Goal: Task Accomplishment & Management: Complete application form

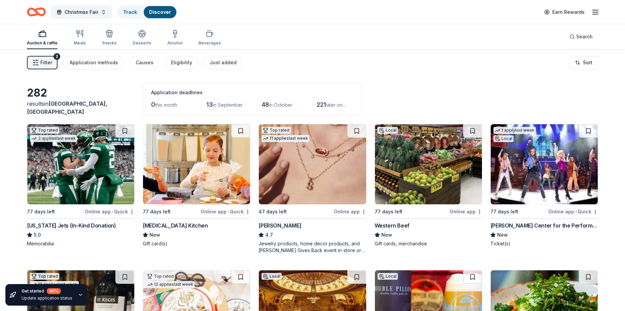
click at [95, 187] on img at bounding box center [80, 164] width 107 height 80
click at [46, 62] on span "Filter" at bounding box center [46, 63] width 12 height 8
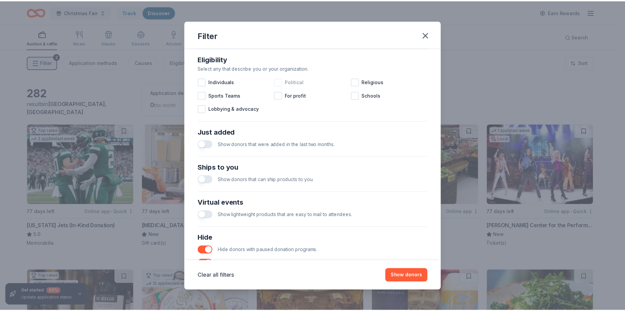
scroll to position [202, 0]
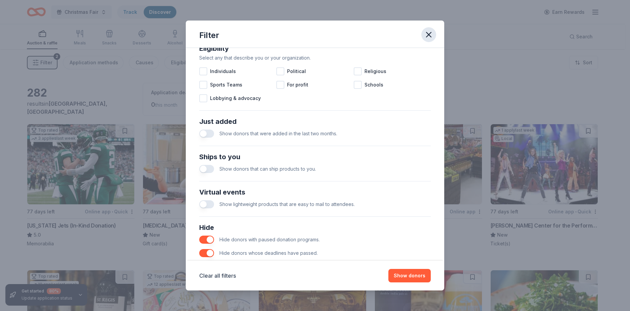
click at [431, 37] on icon "button" at bounding box center [428, 34] width 5 height 5
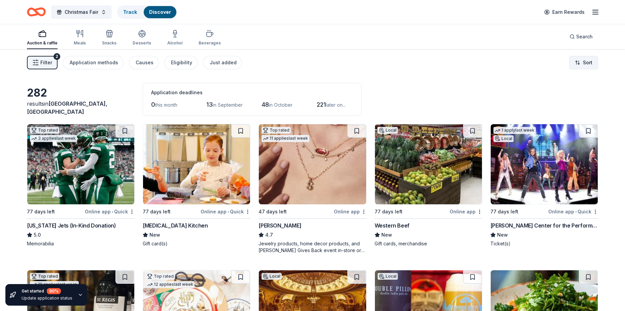
click at [586, 61] on html "Christmas Fair Track Discover Earn Rewards Auction & raffle Meals Snacks Desser…" at bounding box center [312, 155] width 625 height 311
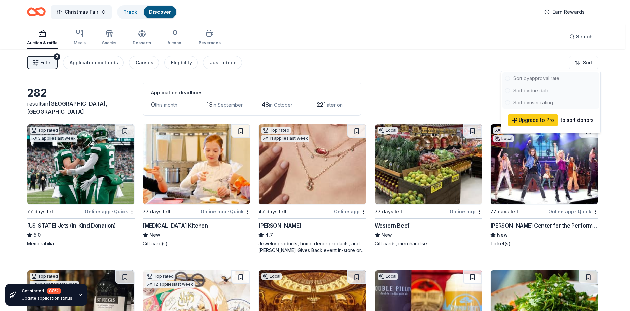
click at [534, 91] on div at bounding box center [550, 90] width 97 height 36
click at [508, 90] on div at bounding box center [550, 90] width 97 height 36
click at [508, 92] on div at bounding box center [550, 90] width 97 height 36
click at [509, 93] on div at bounding box center [550, 90] width 97 height 36
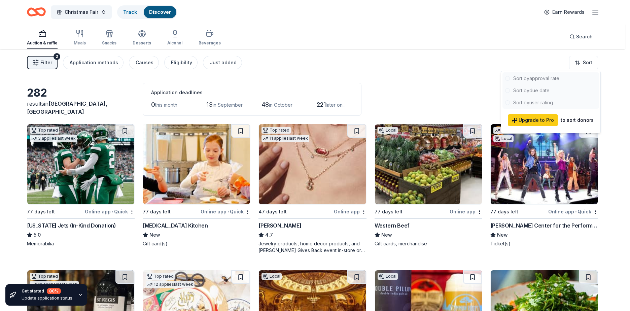
click at [510, 93] on div at bounding box center [550, 90] width 97 height 36
click at [404, 68] on html "Christmas Fair Track Discover Earn Rewards Auction & raffle Meals Snacks Desser…" at bounding box center [315, 155] width 630 height 311
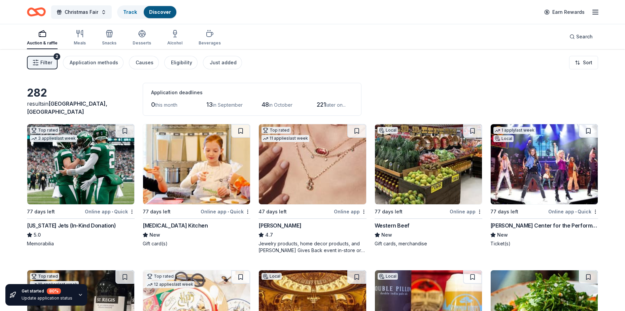
click at [223, 108] on div "13 in September" at bounding box center [224, 104] width 36 height 11
click at [209, 105] on span "13" at bounding box center [209, 104] width 6 height 7
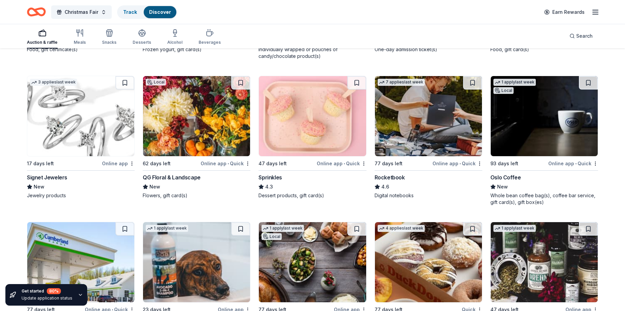
scroll to position [3332, 0]
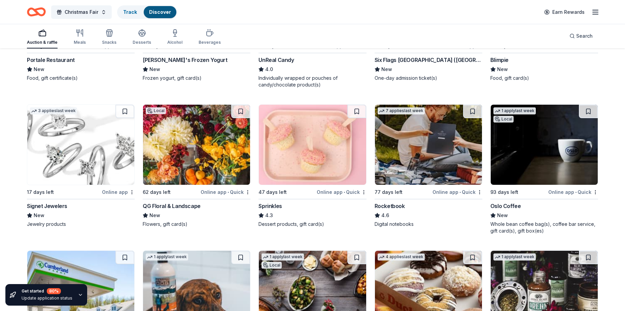
click at [58, 147] on img at bounding box center [80, 145] width 107 height 80
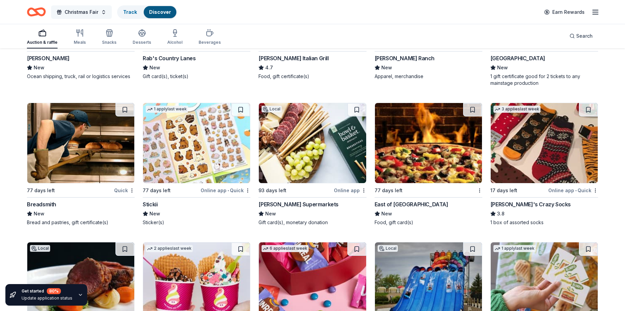
scroll to position [3029, 0]
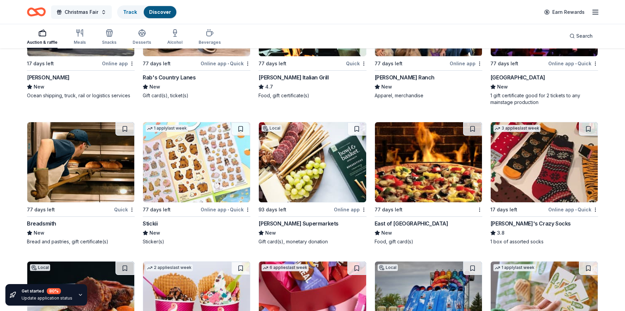
click at [104, 13] on button "Christmas Fair" at bounding box center [81, 11] width 61 height 13
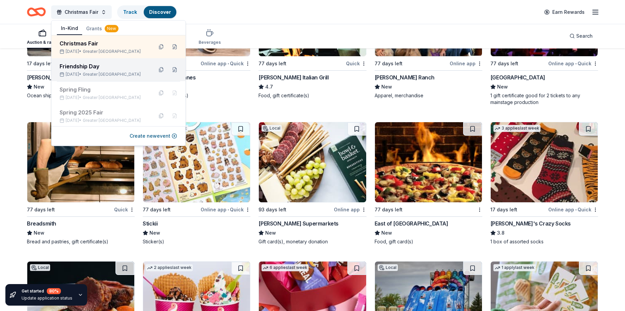
click at [97, 71] on div "Friendship Day Sep 26, 2025 • Greater NYC" at bounding box center [104, 69] width 88 height 15
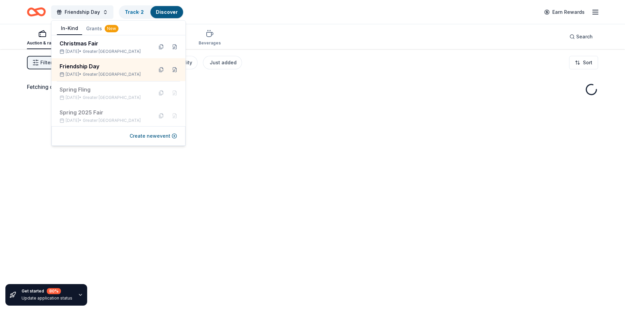
click at [253, 107] on div "Fetching donors, one moment..." at bounding box center [312, 204] width 625 height 311
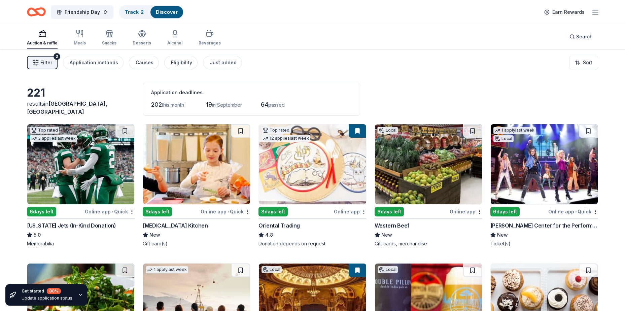
click at [548, 183] on img at bounding box center [544, 164] width 107 height 80
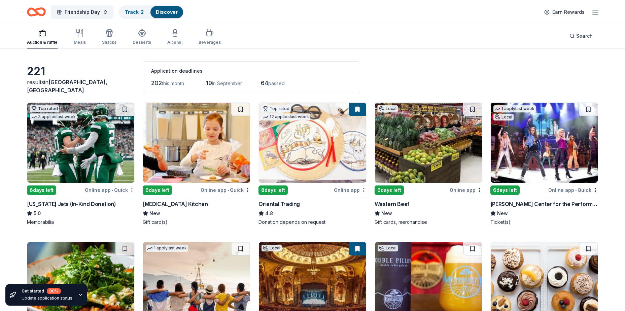
scroll to position [34, 0]
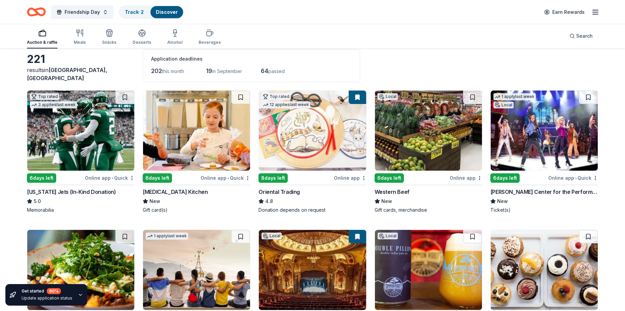
click at [357, 96] on button at bounding box center [358, 97] width 18 height 13
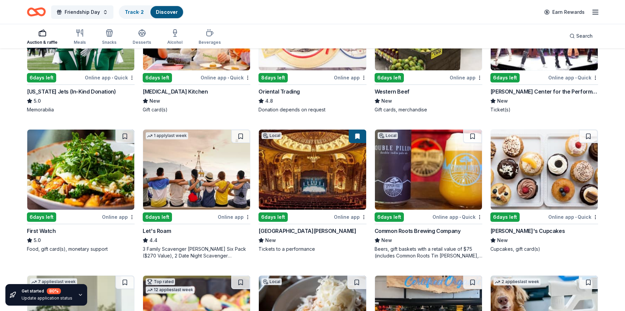
scroll to position [135, 0]
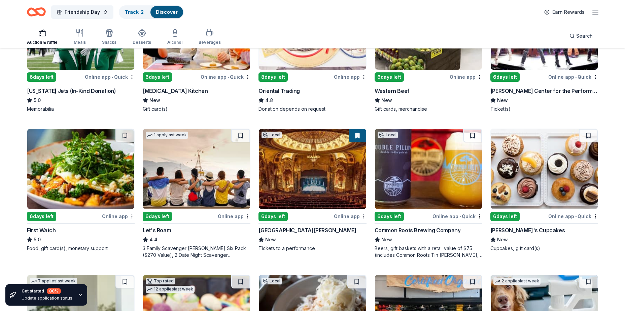
click at [108, 176] on img at bounding box center [80, 169] width 107 height 80
click at [417, 194] on img at bounding box center [428, 169] width 107 height 80
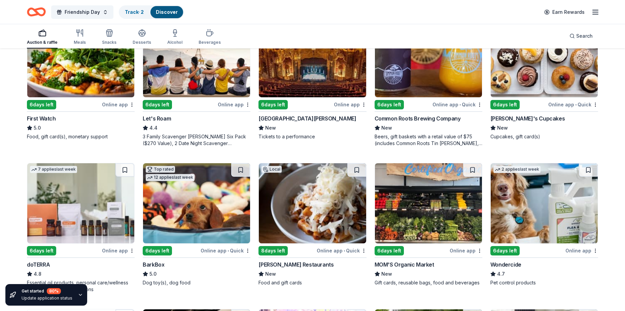
scroll to position [303, 0]
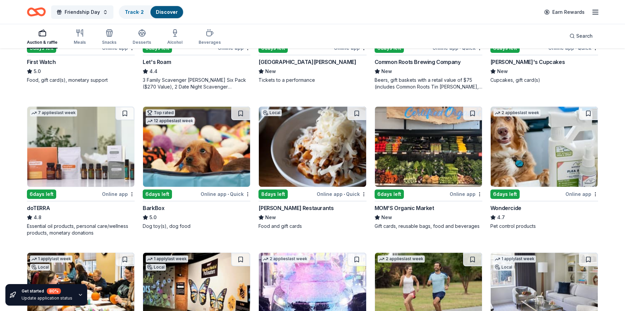
click at [206, 146] on img at bounding box center [196, 147] width 107 height 80
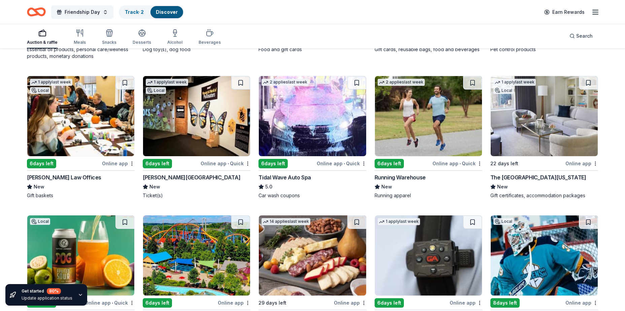
scroll to position [489, 0]
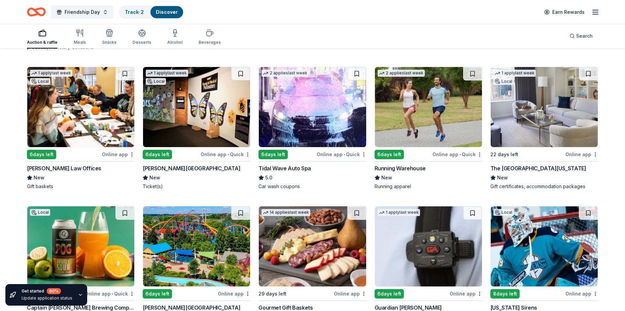
click at [515, 128] on img at bounding box center [544, 107] width 107 height 80
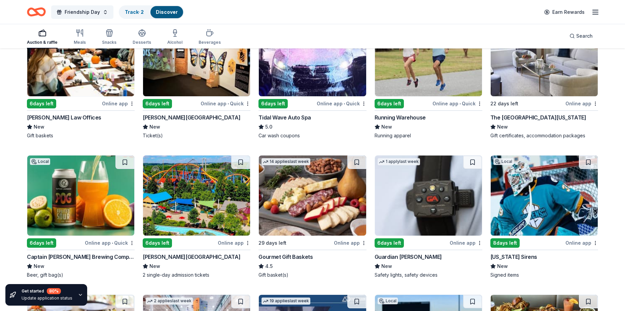
scroll to position [556, 0]
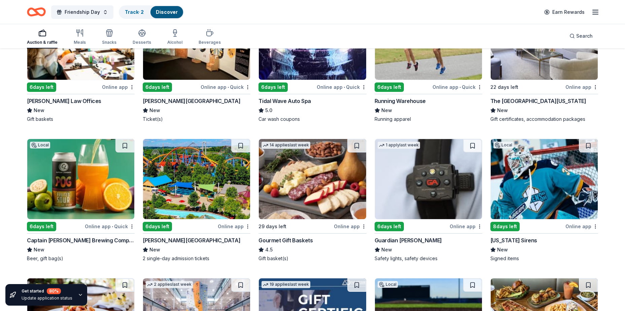
click at [204, 186] on img at bounding box center [196, 179] width 107 height 80
click at [529, 186] on img at bounding box center [544, 179] width 107 height 80
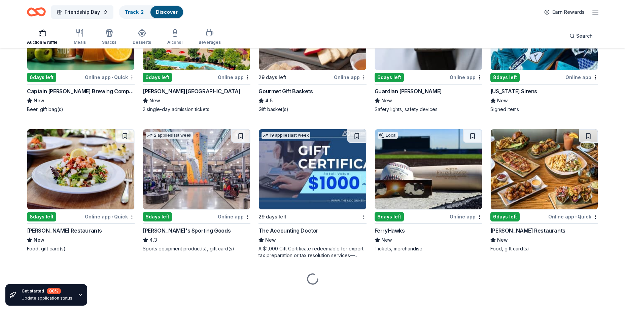
scroll to position [707, 0]
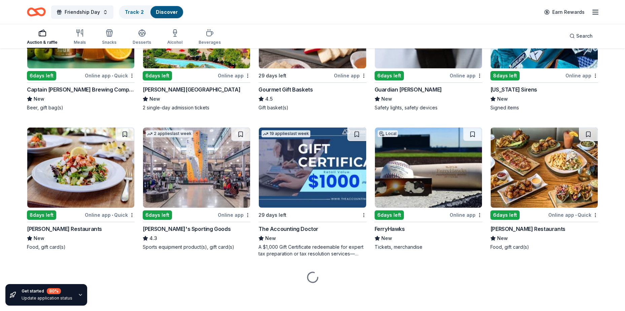
click at [209, 181] on img at bounding box center [196, 168] width 107 height 80
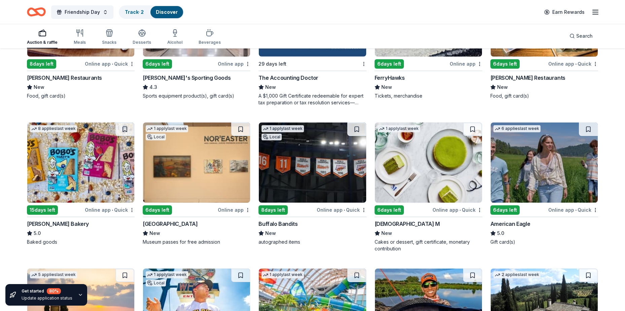
scroll to position [841, 0]
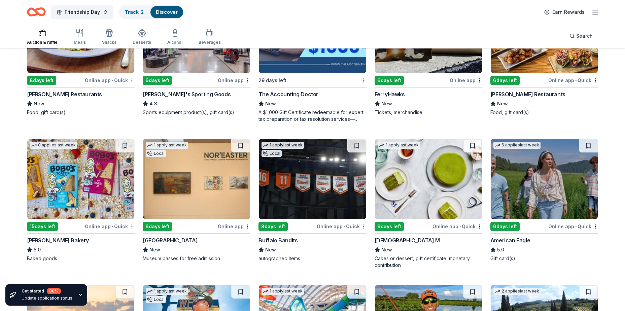
click at [529, 67] on img at bounding box center [544, 33] width 107 height 80
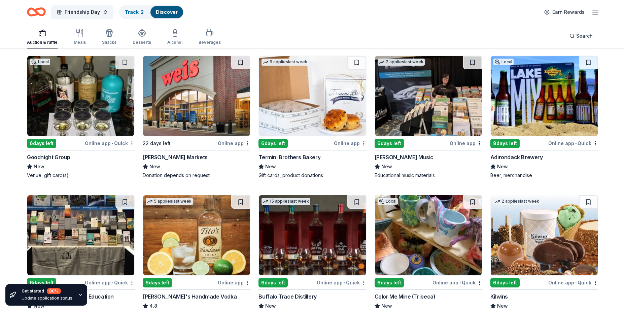
scroll to position [1245, 0]
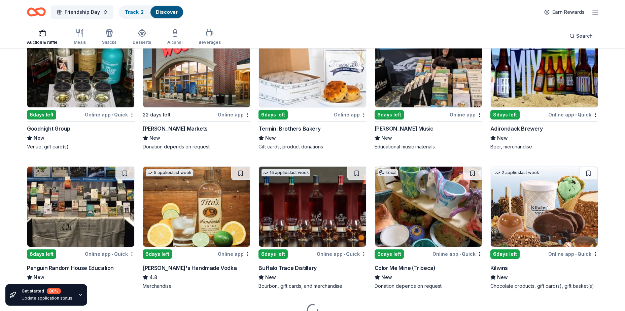
click at [303, 86] on img at bounding box center [312, 67] width 107 height 80
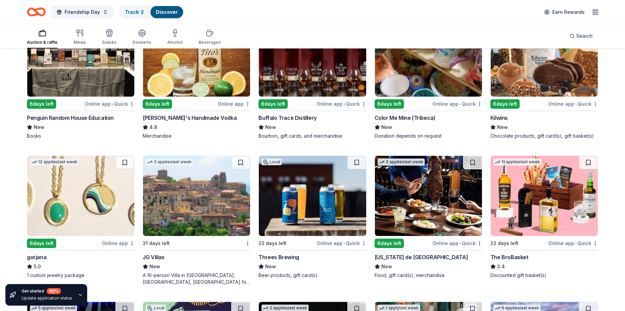
scroll to position [1414, 0]
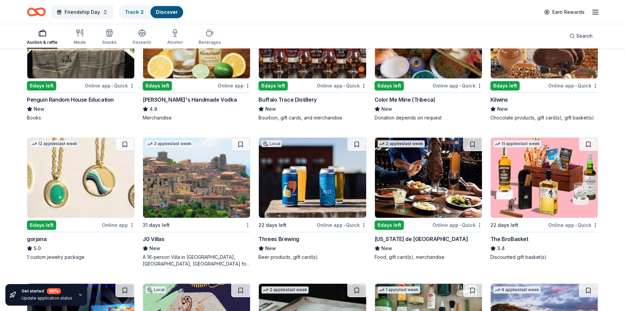
click at [63, 166] on img at bounding box center [80, 178] width 107 height 80
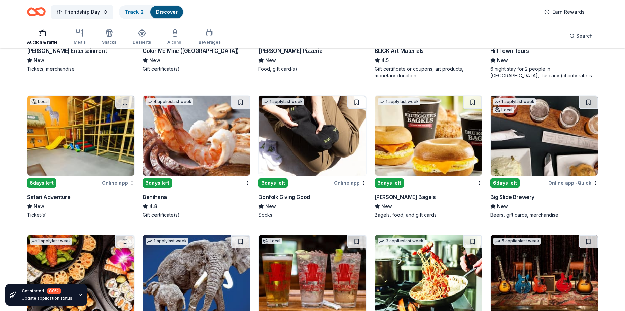
scroll to position [1750, 0]
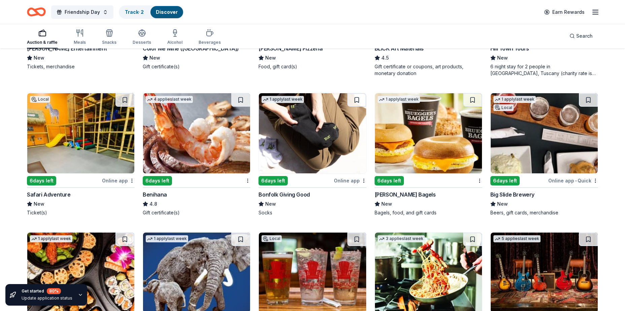
click at [223, 150] on img at bounding box center [196, 133] width 107 height 80
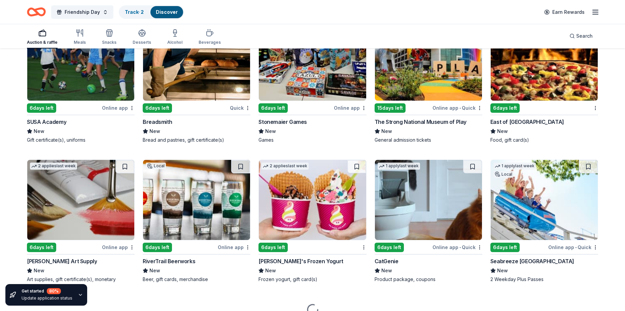
scroll to position [2120, 0]
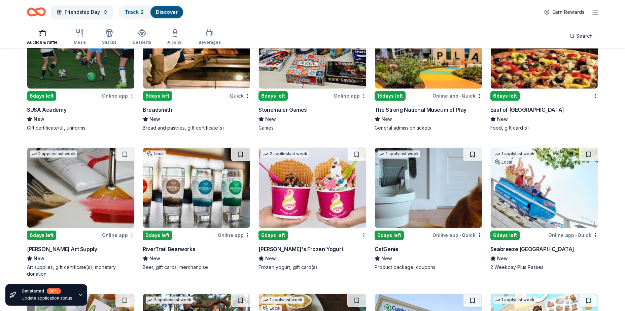
click at [327, 78] on img at bounding box center [312, 48] width 107 height 80
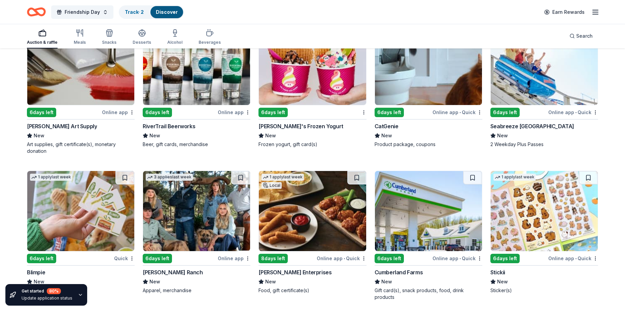
scroll to position [2255, 0]
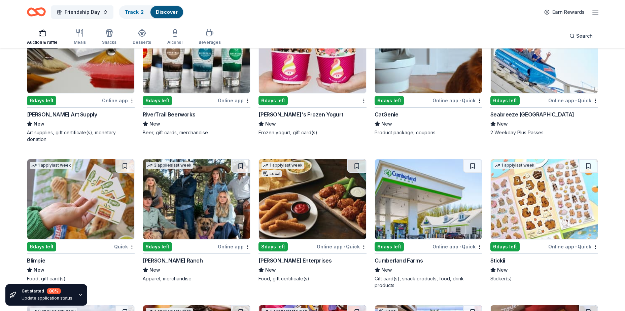
click at [75, 72] on img at bounding box center [80, 53] width 107 height 80
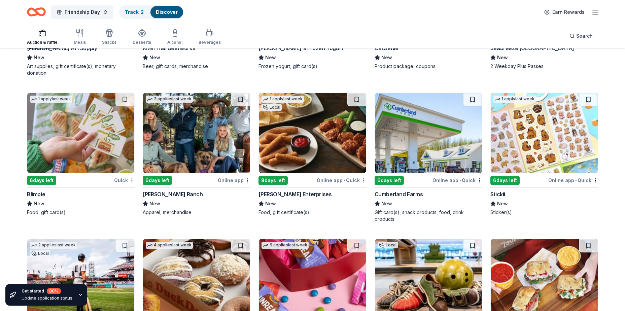
scroll to position [2322, 0]
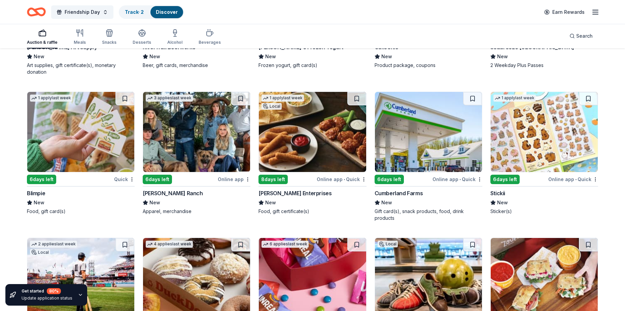
click at [543, 162] on img at bounding box center [544, 132] width 107 height 80
click at [349, 147] on img at bounding box center [312, 132] width 107 height 80
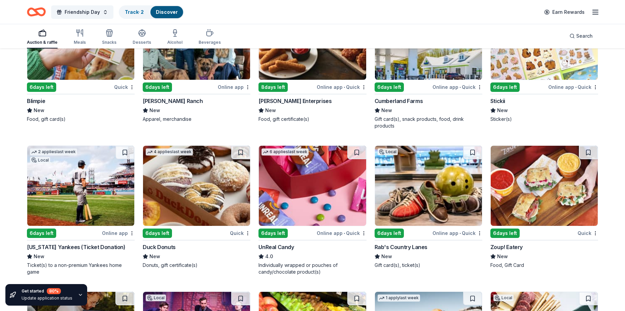
scroll to position [2423, 0]
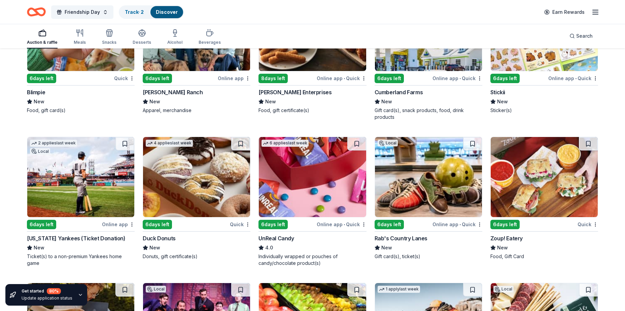
click at [442, 63] on img at bounding box center [428, 31] width 107 height 80
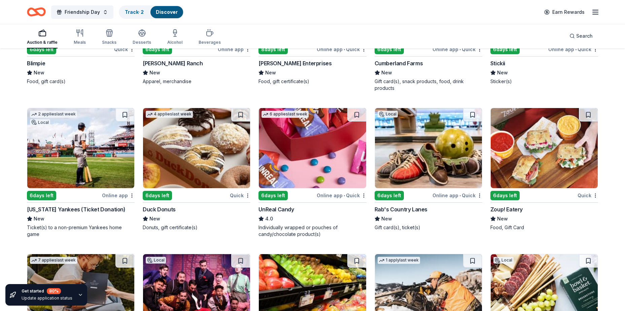
scroll to position [2457, 0]
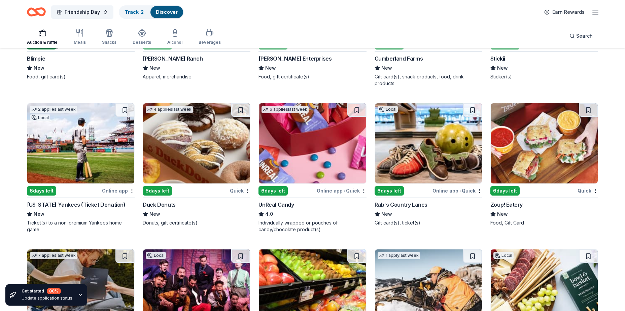
click at [200, 162] on img at bounding box center [196, 143] width 107 height 80
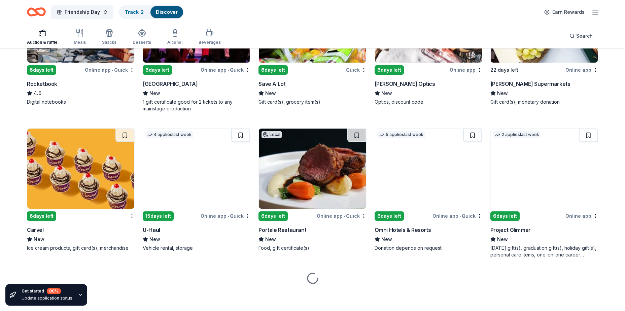
scroll to position [2725, 0]
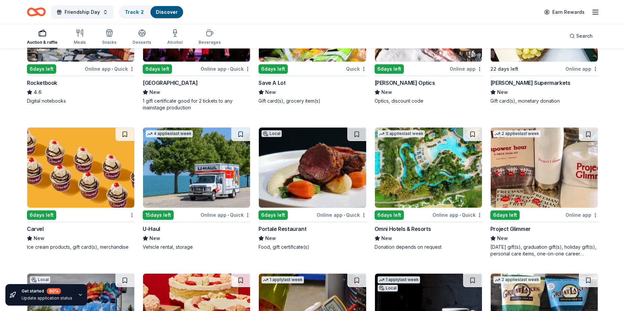
click at [420, 186] on img at bounding box center [428, 168] width 107 height 80
click at [554, 163] on img at bounding box center [544, 168] width 107 height 80
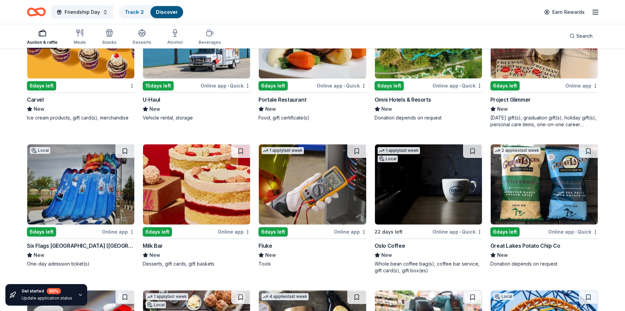
scroll to position [2893, 0]
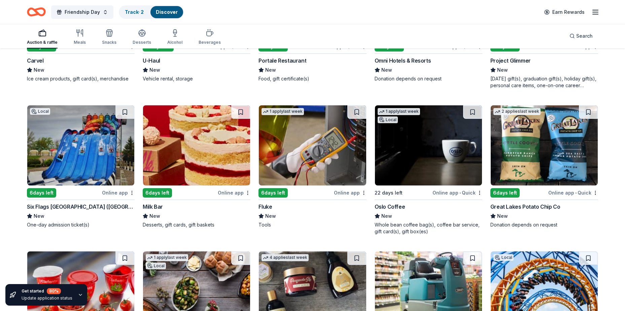
click at [210, 157] on img at bounding box center [196, 145] width 107 height 80
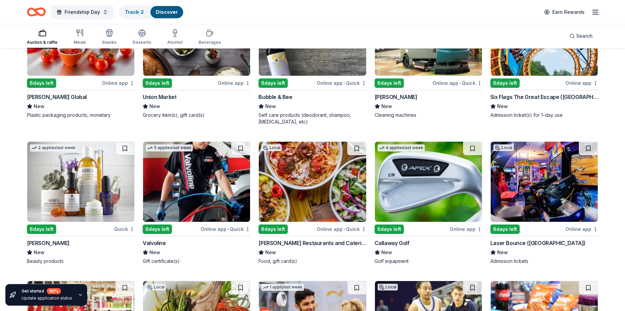
scroll to position [3151, 0]
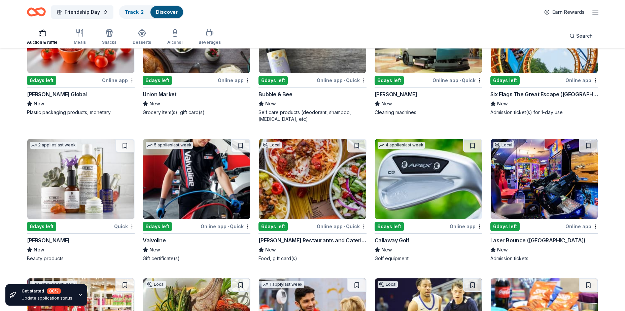
click at [70, 202] on img at bounding box center [80, 179] width 107 height 80
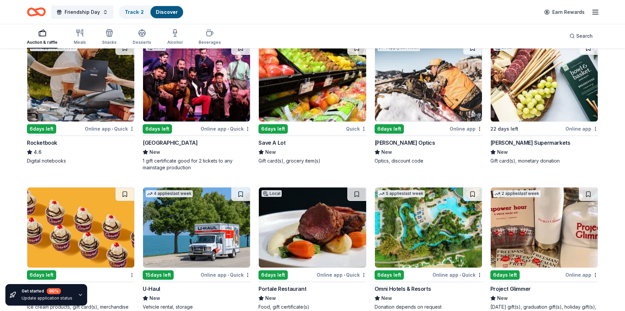
scroll to position [2764, 0]
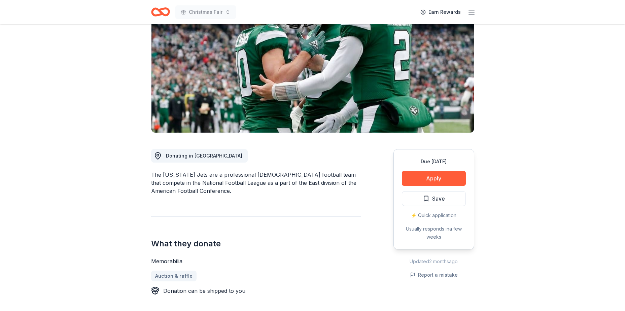
scroll to position [101, 0]
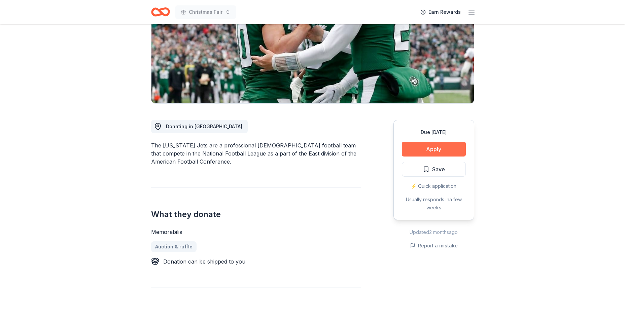
click at [429, 148] on button "Apply" at bounding box center [434, 149] width 64 height 15
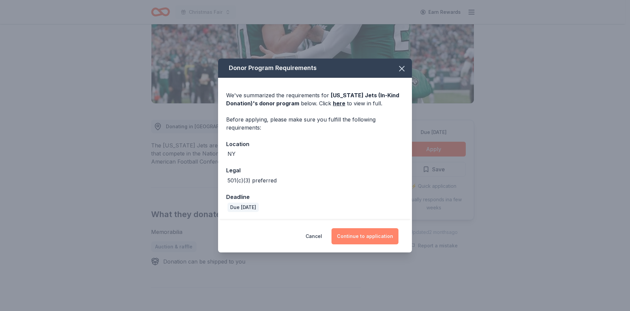
click at [348, 231] on button "Continue to application" at bounding box center [365, 236] width 67 height 16
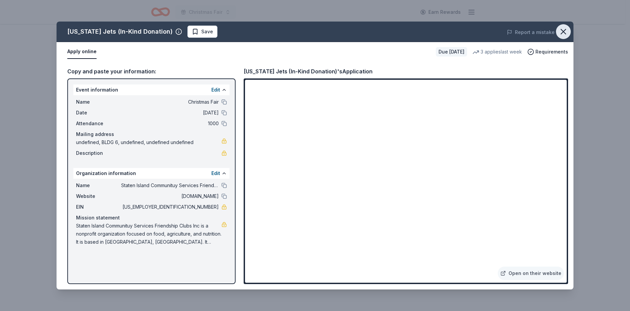
click at [562, 32] on icon "button" at bounding box center [563, 31] width 9 height 9
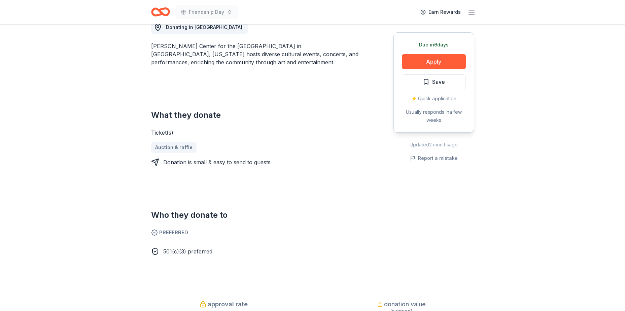
scroll to position [101, 0]
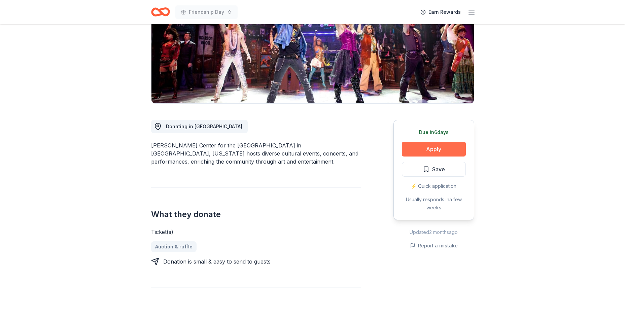
click at [432, 151] on button "Apply" at bounding box center [434, 149] width 64 height 15
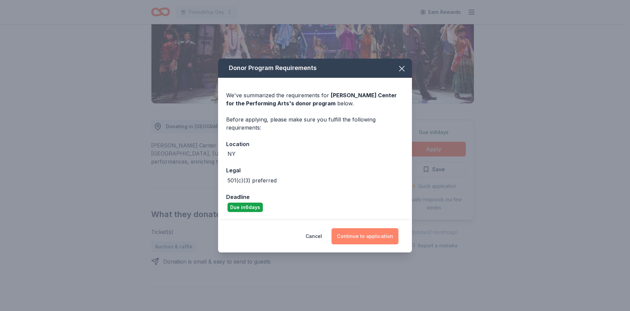
click at [362, 235] on button "Continue to application" at bounding box center [365, 236] width 67 height 16
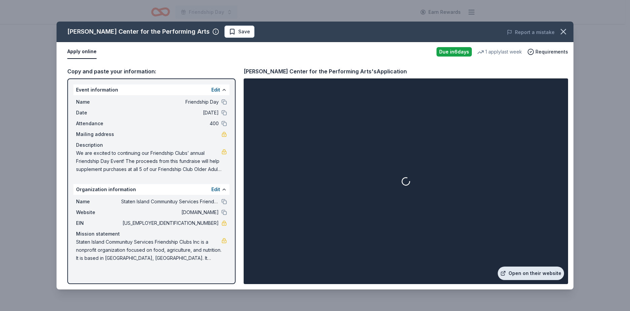
click at [528, 272] on link "Open on their website" at bounding box center [531, 273] width 66 height 13
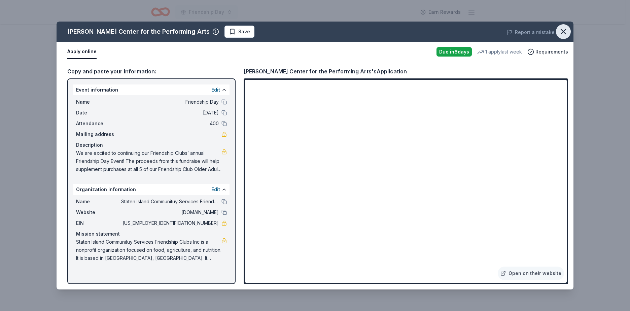
click at [564, 34] on icon "button" at bounding box center [563, 31] width 9 height 9
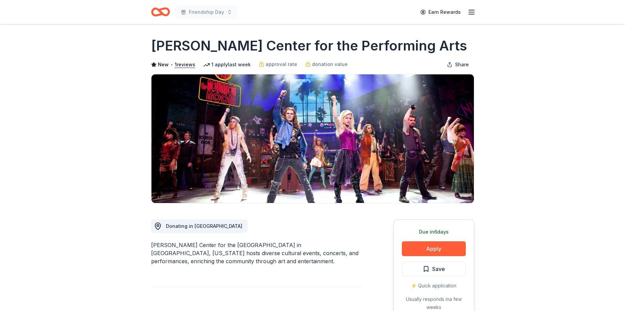
scroll to position [0, 0]
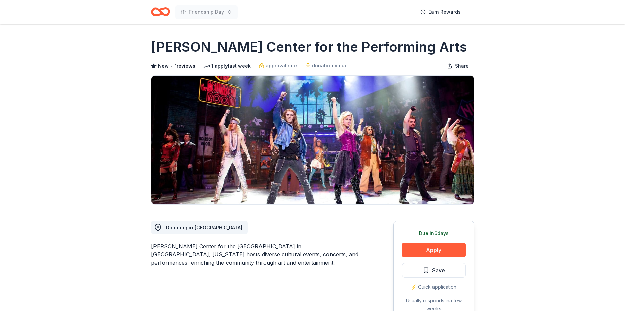
drag, startPoint x: 401, startPoint y: 47, endPoint x: 159, endPoint y: 52, distance: 242.0
click at [158, 52] on div "Tilles Center for the Performing Arts" at bounding box center [312, 47] width 323 height 19
drag, startPoint x: 386, startPoint y: 47, endPoint x: 181, endPoint y: 53, distance: 205.0
click at [184, 53] on h1 "Tilles Center for the Performing Arts" at bounding box center [309, 47] width 316 height 19
drag, startPoint x: 153, startPoint y: 47, endPoint x: 330, endPoint y: 45, distance: 176.7
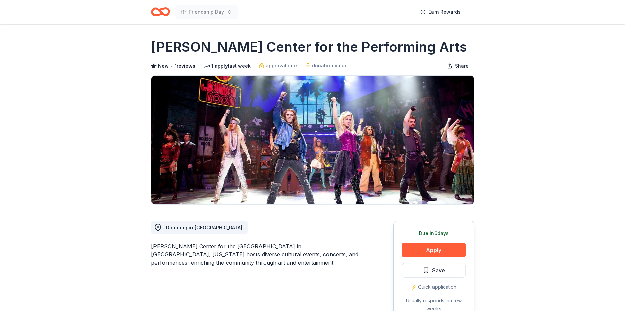
click at [320, 49] on h1 "Tilles Center for the Performing Arts" at bounding box center [309, 47] width 316 height 19
drag, startPoint x: 204, startPoint y: 45, endPoint x: 108, endPoint y: 57, distance: 96.6
drag, startPoint x: 148, startPoint y: 247, endPoint x: 227, endPoint y: 246, distance: 79.4
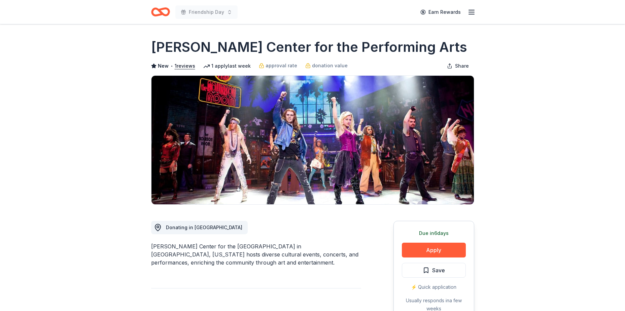
drag, startPoint x: 227, startPoint y: 245, endPoint x: 172, endPoint y: 245, distance: 54.9
click at [172, 245] on div "Tilles Center for the Performing Arts in Brookville, New York hosts diverse cul…" at bounding box center [256, 254] width 210 height 24
drag, startPoint x: 153, startPoint y: 245, endPoint x: 240, endPoint y: 247, distance: 87.2
click at [240, 247] on div "Tilles Center for the Performing Arts in Brookville, New York hosts diverse cul…" at bounding box center [256, 254] width 210 height 24
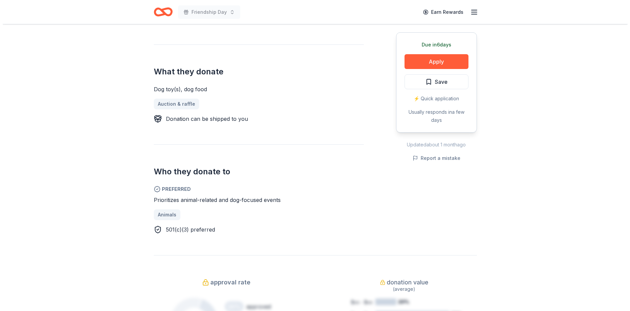
scroll to position [269, 0]
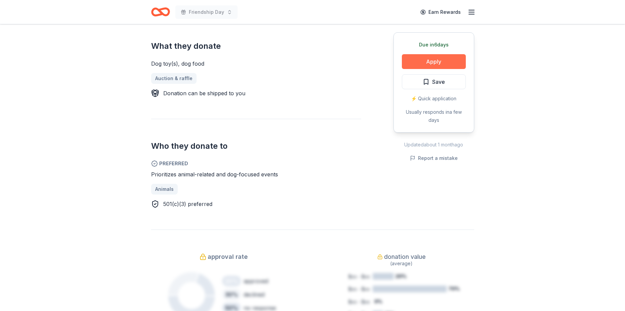
click at [458, 57] on button "Apply" at bounding box center [434, 61] width 64 height 15
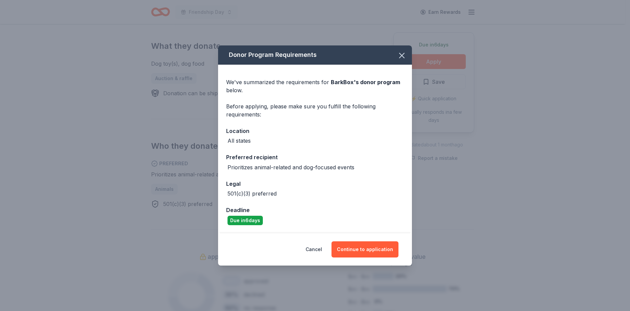
click at [383, 239] on div "Cancel Continue to application" at bounding box center [315, 249] width 194 height 32
click at [385, 255] on button "Continue to application" at bounding box center [365, 249] width 67 height 16
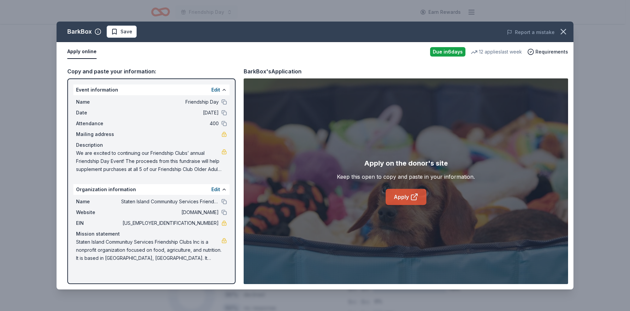
click at [403, 195] on link "Apply" at bounding box center [406, 197] width 41 height 16
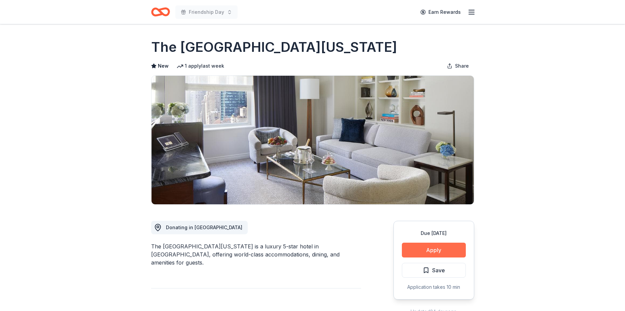
click at [428, 250] on button "Apply" at bounding box center [434, 250] width 64 height 15
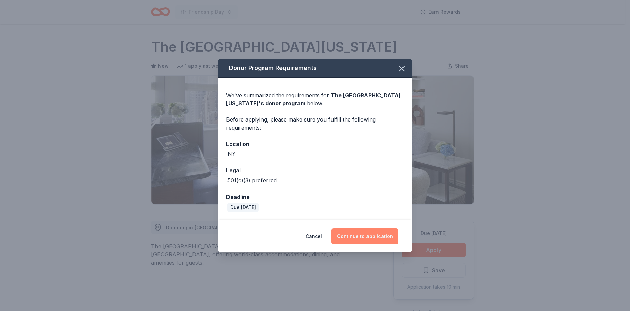
click at [357, 239] on button "Continue to application" at bounding box center [365, 236] width 67 height 16
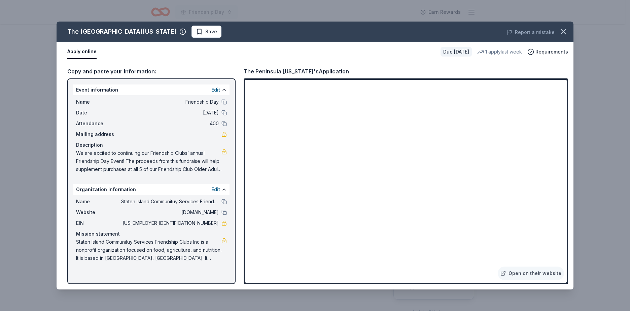
drag, startPoint x: 77, startPoint y: 152, endPoint x: 199, endPoint y: 168, distance: 122.9
click at [192, 169] on span "We are excited to continuing our Friendship Clubs’ annual Friendship Day Event!…" at bounding box center [148, 161] width 145 height 24
drag, startPoint x: 214, startPoint y: 168, endPoint x: 147, endPoint y: 170, distance: 66.3
click at [147, 170] on span "We are excited to continuing our Friendship Clubs’ annual Friendship Day Event!…" at bounding box center [148, 161] width 145 height 24
click at [563, 35] on icon "button" at bounding box center [563, 31] width 9 height 9
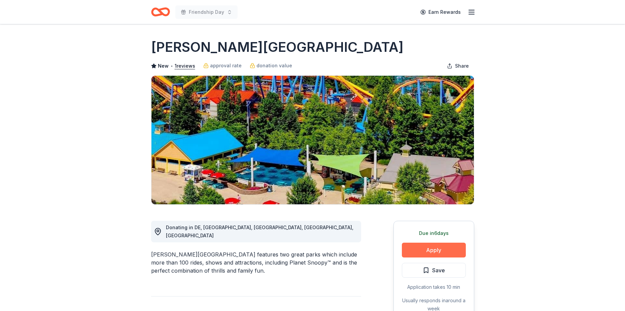
click at [433, 248] on button "Apply" at bounding box center [434, 250] width 64 height 15
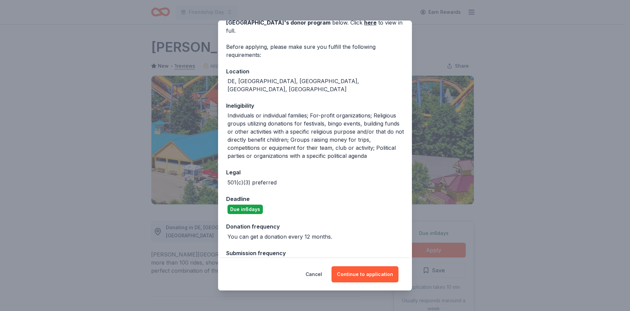
scroll to position [43, 0]
click at [360, 273] on button "Continue to application" at bounding box center [365, 274] width 67 height 16
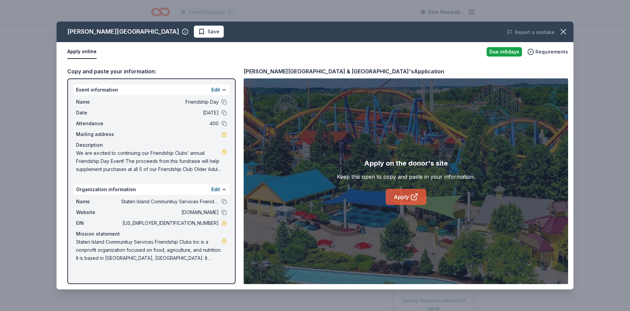
click at [399, 201] on link "Apply" at bounding box center [406, 197] width 41 height 16
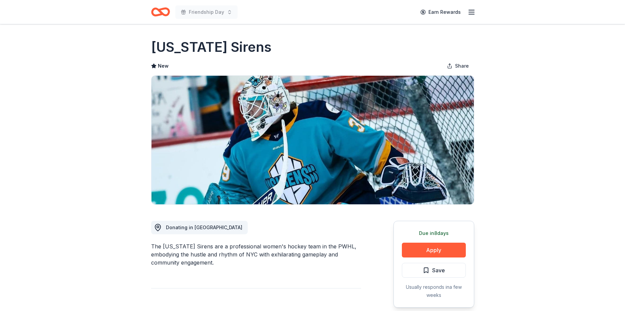
drag, startPoint x: 148, startPoint y: 245, endPoint x: 202, endPoint y: 246, distance: 53.5
click at [462, 250] on button "Apply" at bounding box center [434, 250] width 64 height 15
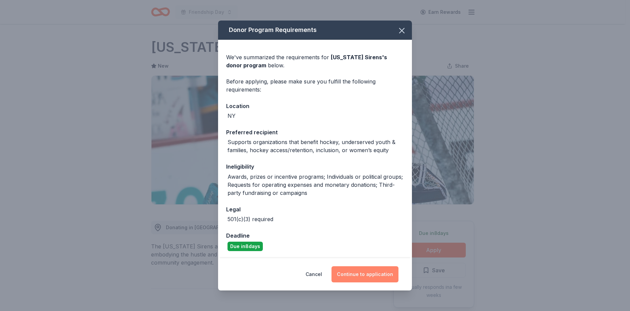
click at [364, 274] on button "Continue to application" at bounding box center [365, 274] width 67 height 16
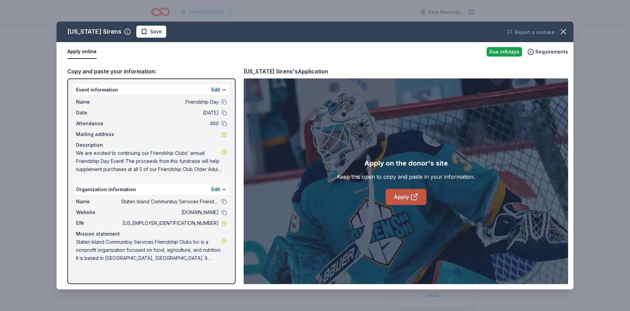
click at [400, 198] on link "Apply" at bounding box center [406, 197] width 41 height 16
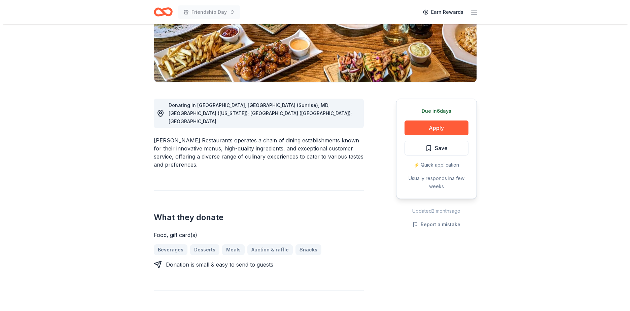
scroll to position [101, 0]
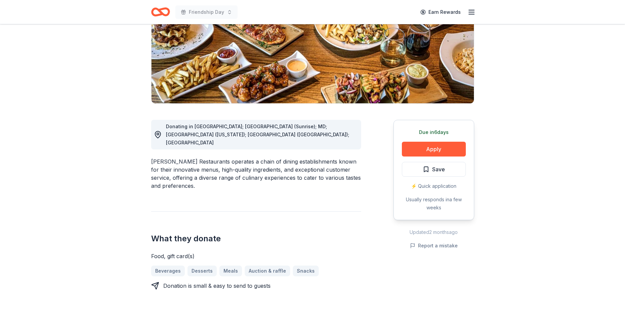
drag, startPoint x: 426, startPoint y: 149, endPoint x: 538, endPoint y: 107, distance: 120.1
click at [439, 147] on button "Apply" at bounding box center [434, 149] width 64 height 15
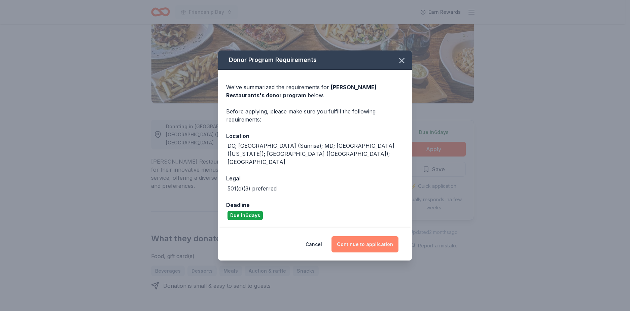
click at [367, 240] on button "Continue to application" at bounding box center [365, 244] width 67 height 16
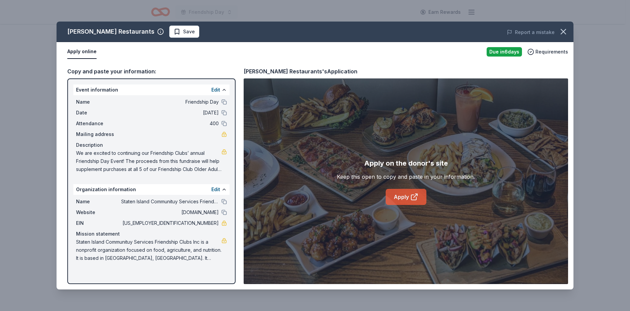
click at [395, 196] on link "Apply" at bounding box center [406, 197] width 41 height 16
click at [226, 213] on button at bounding box center [223, 212] width 5 height 5
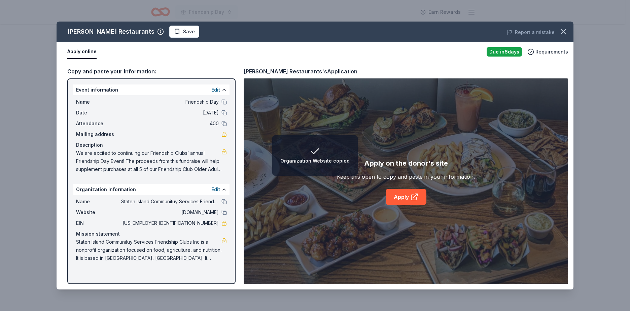
drag, startPoint x: 52, startPoint y: 179, endPoint x: 62, endPoint y: 191, distance: 15.6
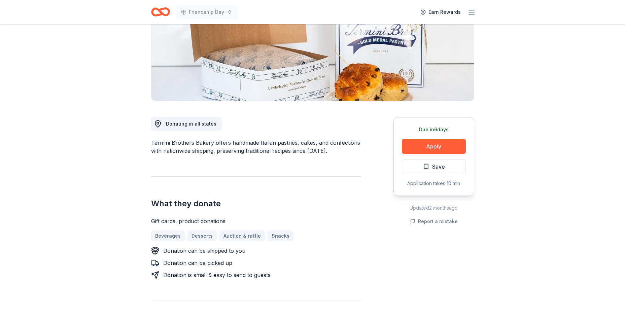
scroll to position [135, 0]
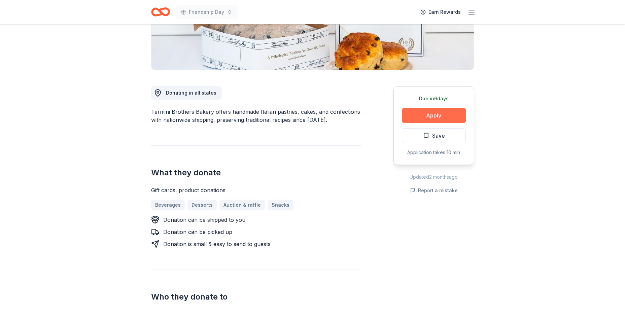
click at [444, 116] on button "Apply" at bounding box center [434, 115] width 64 height 15
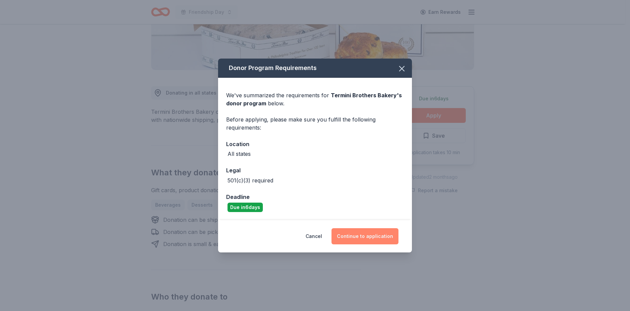
click at [357, 229] on div "Cancel Continue to application" at bounding box center [315, 236] width 194 height 32
drag, startPoint x: 357, startPoint y: 229, endPoint x: 362, endPoint y: 236, distance: 8.6
click at [362, 236] on button "Continue to application" at bounding box center [365, 236] width 67 height 16
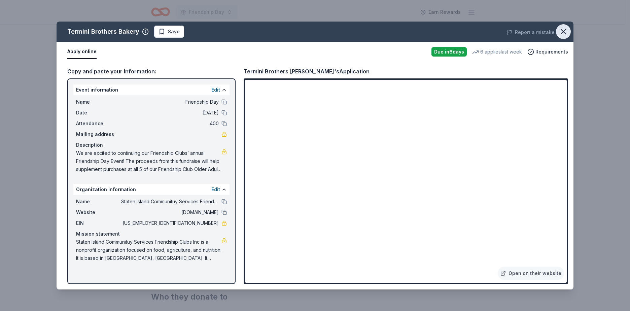
click at [566, 34] on icon "button" at bounding box center [563, 31] width 9 height 9
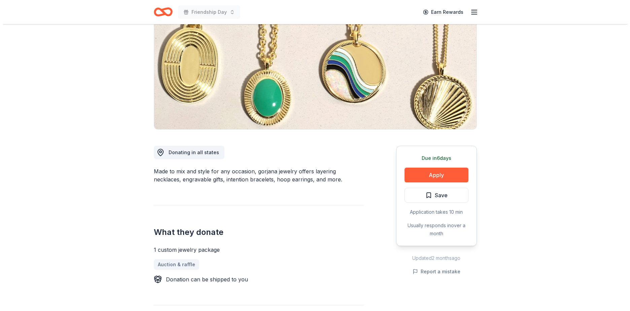
scroll to position [101, 0]
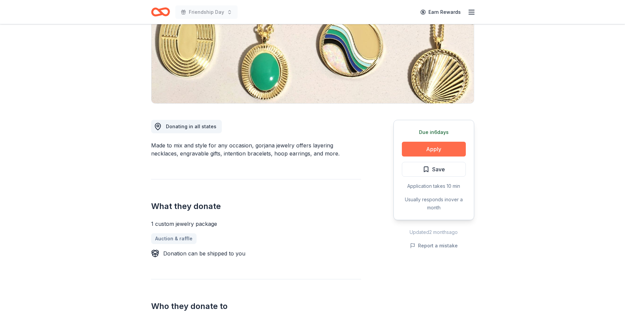
click at [424, 150] on button "Apply" at bounding box center [434, 149] width 64 height 15
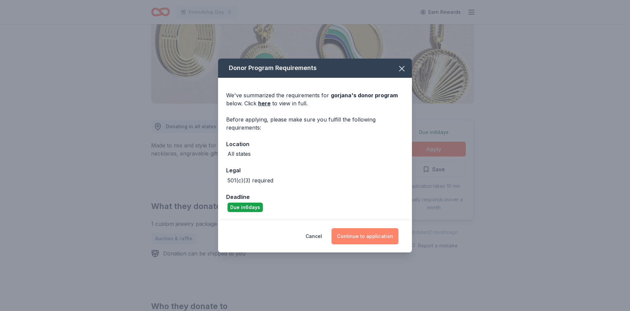
click at [359, 240] on button "Continue to application" at bounding box center [365, 236] width 67 height 16
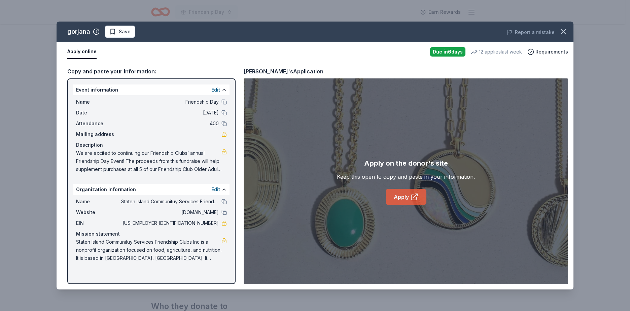
click at [386, 197] on link "Apply" at bounding box center [406, 197] width 41 height 16
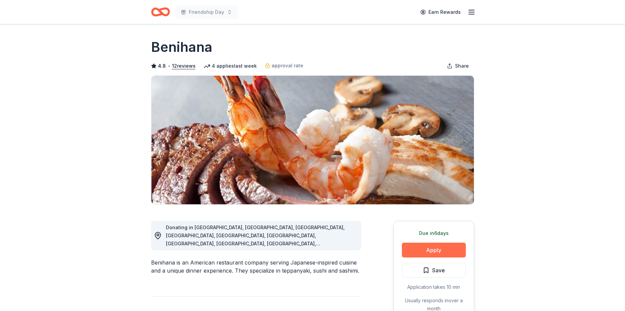
click at [435, 248] on button "Apply" at bounding box center [434, 250] width 64 height 15
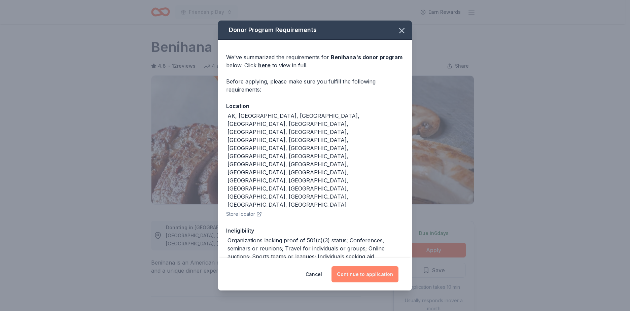
click at [363, 266] on button "Continue to application" at bounding box center [365, 274] width 67 height 16
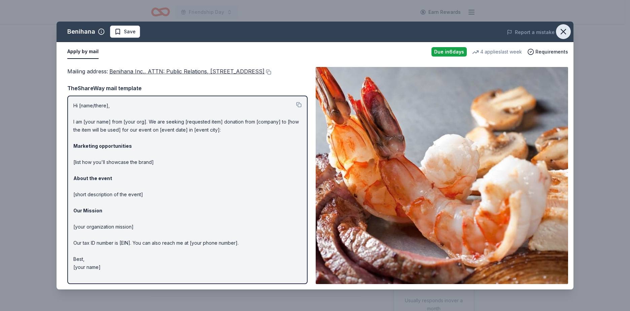
click at [566, 36] on button "button" at bounding box center [563, 31] width 15 height 15
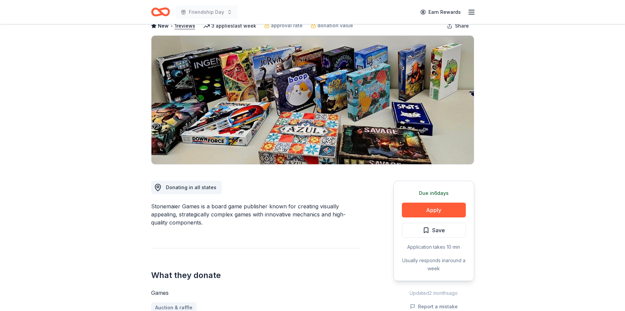
scroll to position [34, 0]
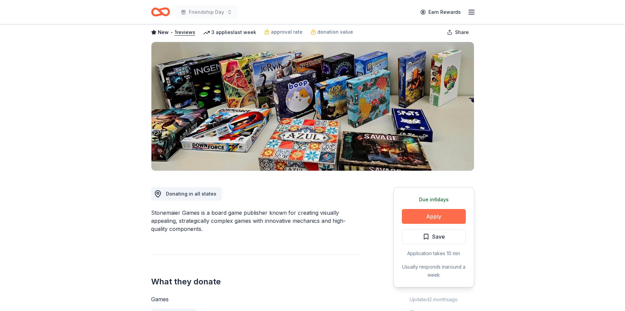
click at [416, 215] on button "Apply" at bounding box center [434, 216] width 64 height 15
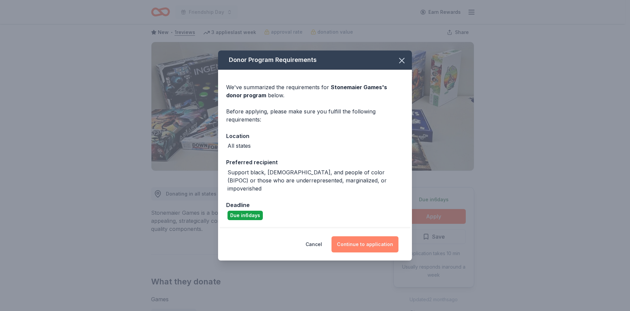
click at [368, 237] on button "Continue to application" at bounding box center [365, 244] width 67 height 16
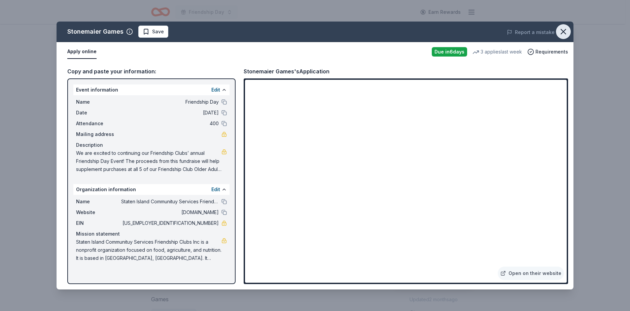
click at [558, 32] on button "button" at bounding box center [563, 31] width 15 height 15
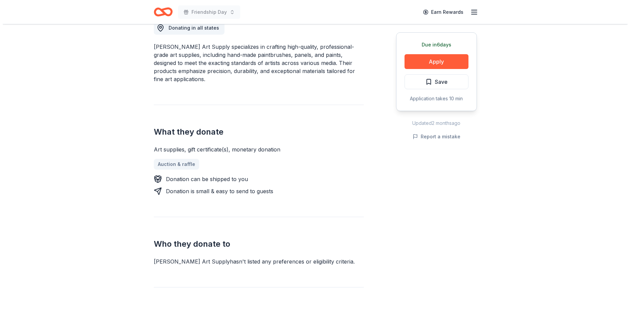
scroll to position [168, 0]
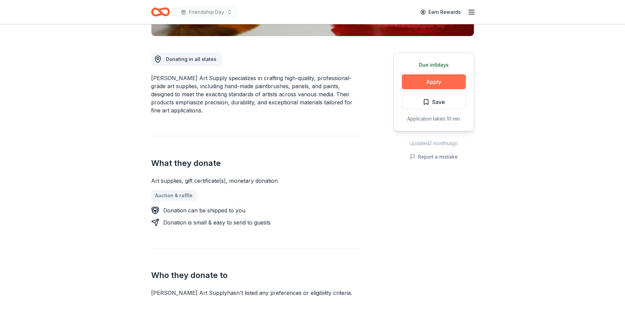
click at [411, 83] on button "Apply" at bounding box center [434, 81] width 64 height 15
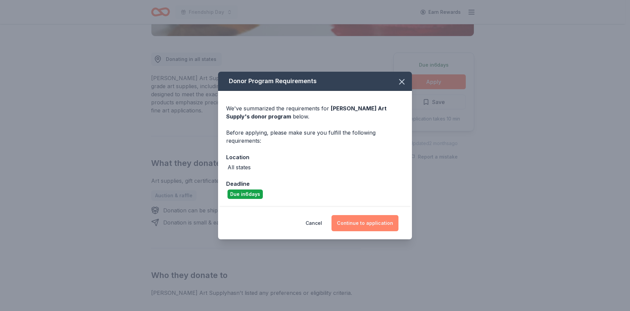
click at [362, 216] on button "Continue to application" at bounding box center [365, 223] width 67 height 16
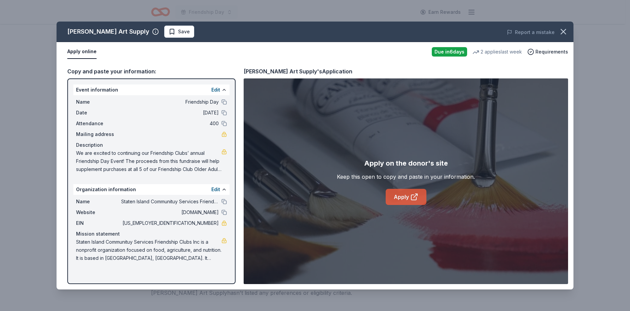
click at [396, 197] on link "Apply" at bounding box center [406, 197] width 41 height 16
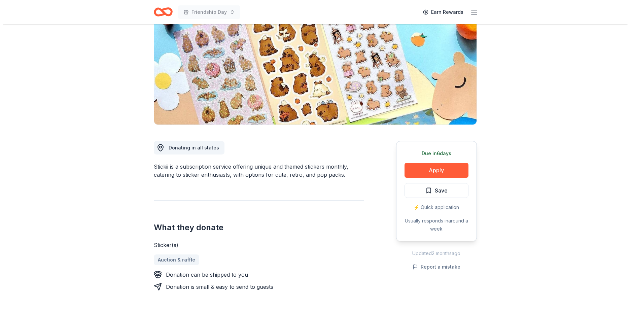
scroll to position [101, 0]
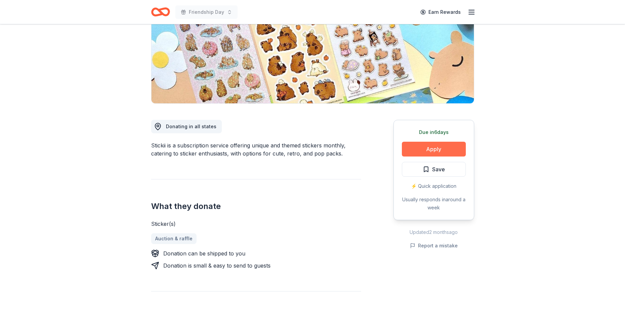
click at [424, 155] on button "Apply" at bounding box center [434, 149] width 64 height 15
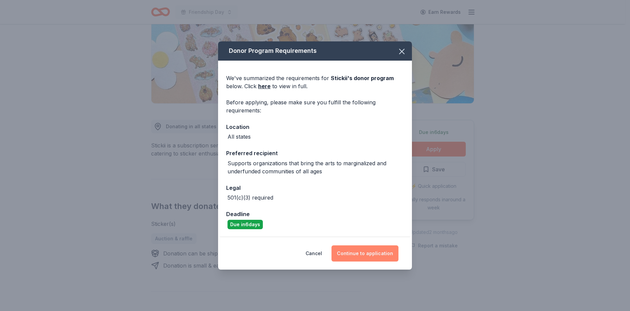
click at [368, 251] on button "Continue to application" at bounding box center [365, 253] width 67 height 16
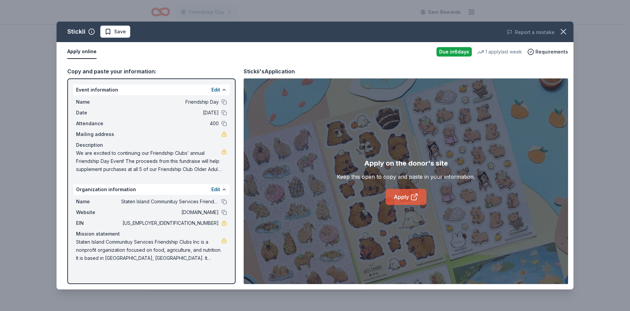
click at [395, 199] on link "Apply" at bounding box center [406, 197] width 41 height 16
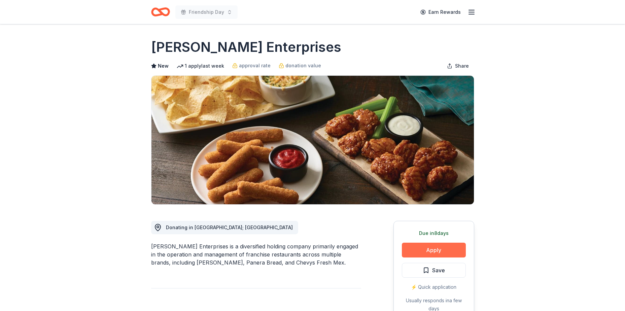
click at [435, 251] on button "Apply" at bounding box center [434, 250] width 64 height 15
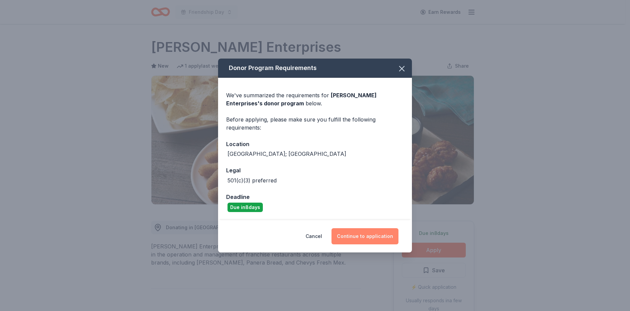
click at [382, 233] on button "Continue to application" at bounding box center [365, 236] width 67 height 16
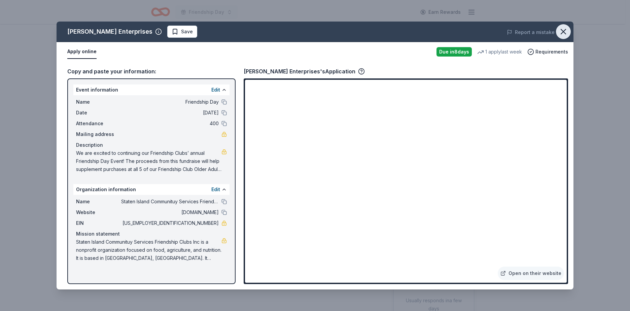
click at [564, 28] on icon "button" at bounding box center [563, 31] width 9 height 9
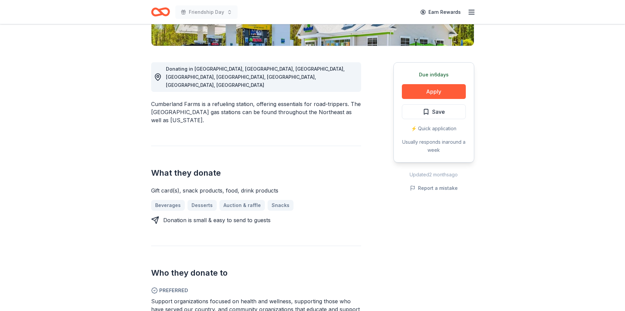
scroll to position [202, 0]
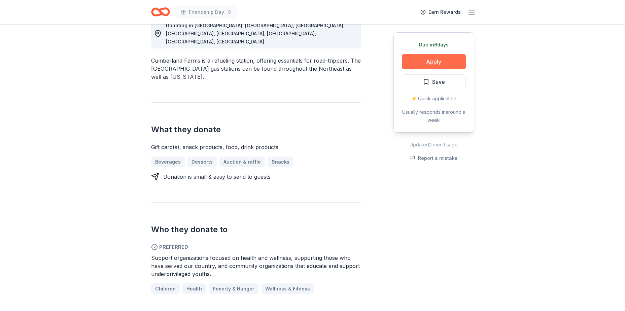
click at [425, 58] on button "Apply" at bounding box center [434, 61] width 64 height 15
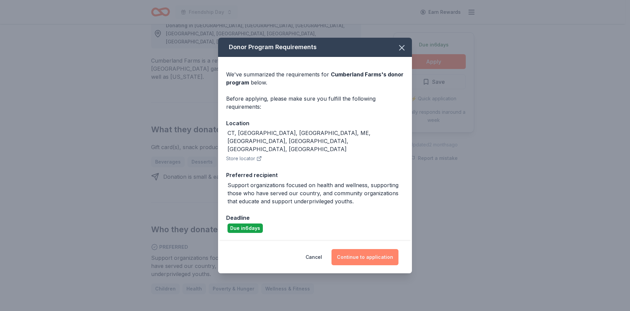
click at [371, 255] on button "Continue to application" at bounding box center [365, 257] width 67 height 16
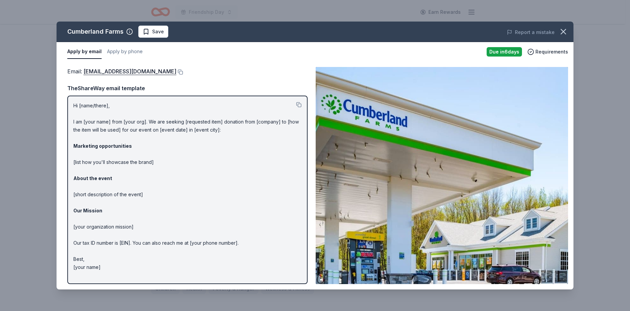
drag, startPoint x: 566, startPoint y: 34, endPoint x: 251, endPoint y: -17, distance: 319.5
click at [176, 72] on button at bounding box center [179, 71] width 7 height 5
drag, startPoint x: 123, startPoint y: 32, endPoint x: 74, endPoint y: 32, distance: 49.5
click at [74, 32] on div "Cumberland Farms" at bounding box center [95, 31] width 56 height 11
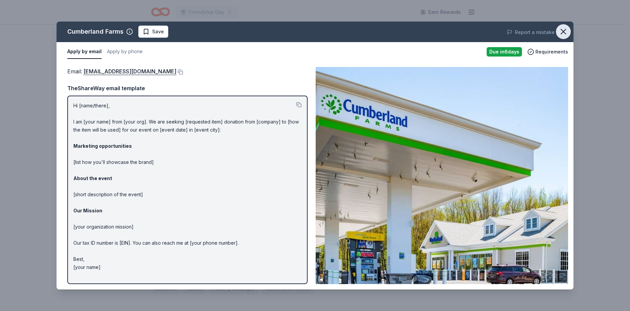
click at [565, 33] on icon "button" at bounding box center [563, 31] width 5 height 5
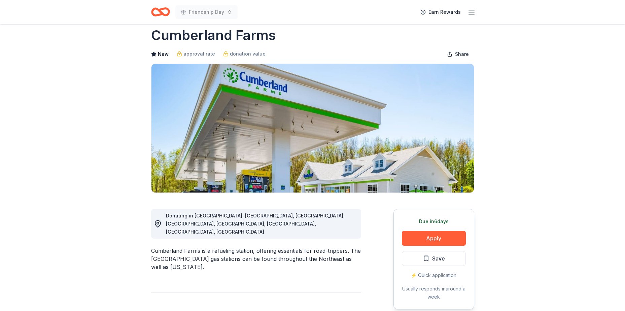
scroll to position [0, 0]
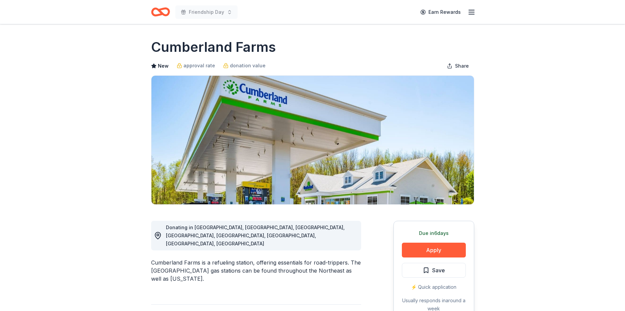
drag, startPoint x: 151, startPoint y: 246, endPoint x: 192, endPoint y: 248, distance: 41.1
click at [192, 258] on div "Cumberland Farms is a refueling station, offering essentials for road-trippers.…" at bounding box center [256, 270] width 210 height 24
drag, startPoint x: 200, startPoint y: 247, endPoint x: 152, endPoint y: 247, distance: 47.8
click at [152, 258] on div "Cumberland Farms is a refueling station, offering essentials for road-trippers.…" at bounding box center [256, 270] width 210 height 24
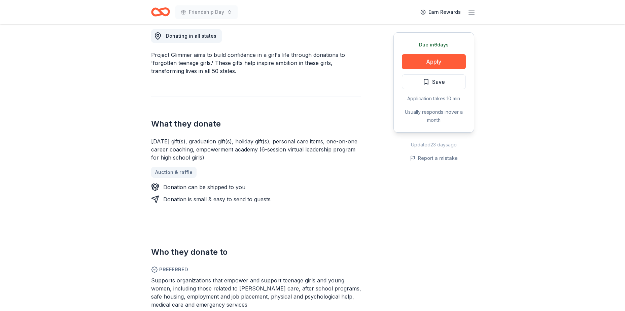
scroll to position [236, 0]
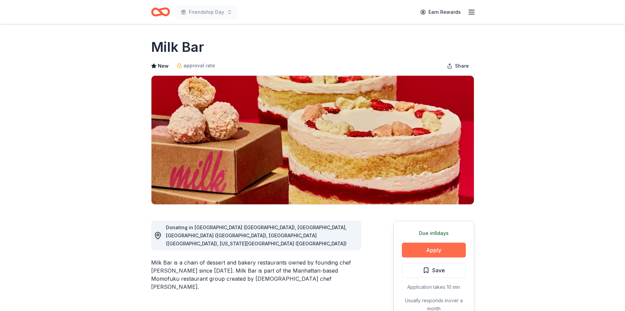
click at [440, 249] on button "Apply" at bounding box center [434, 250] width 64 height 15
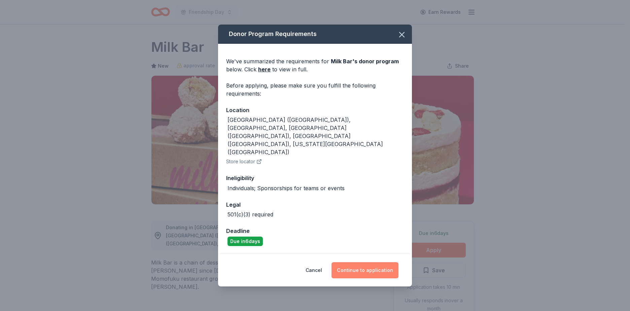
click at [375, 263] on button "Continue to application" at bounding box center [365, 270] width 67 height 16
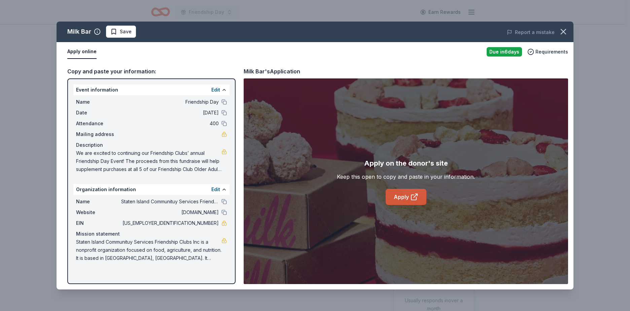
click at [400, 200] on link "Apply" at bounding box center [406, 197] width 41 height 16
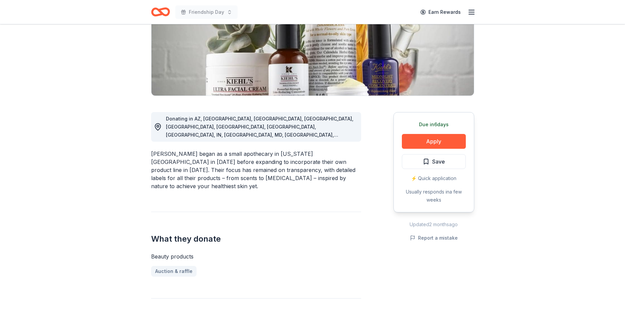
scroll to position [135, 0]
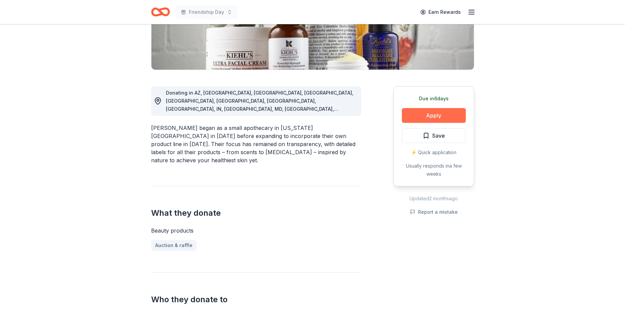
click at [446, 115] on button "Apply" at bounding box center [434, 115] width 64 height 15
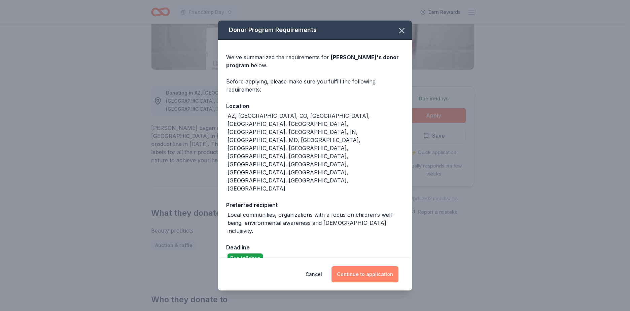
click at [361, 266] on button "Continue to application" at bounding box center [365, 274] width 67 height 16
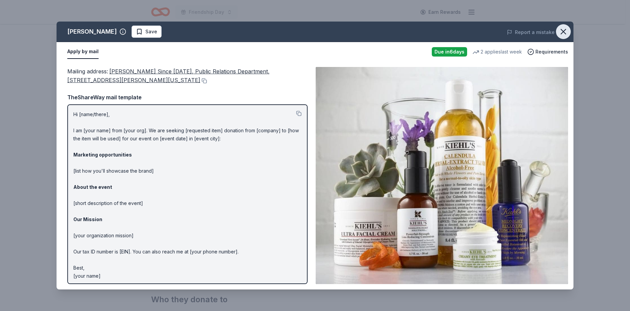
click at [559, 31] on icon "button" at bounding box center [563, 31] width 9 height 9
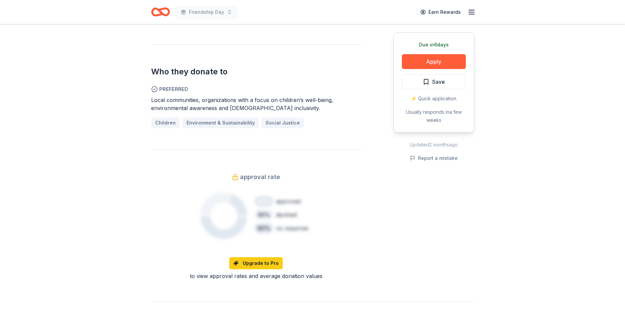
scroll to position [404, 0]
